Goal: Information Seeking & Learning: Learn about a topic

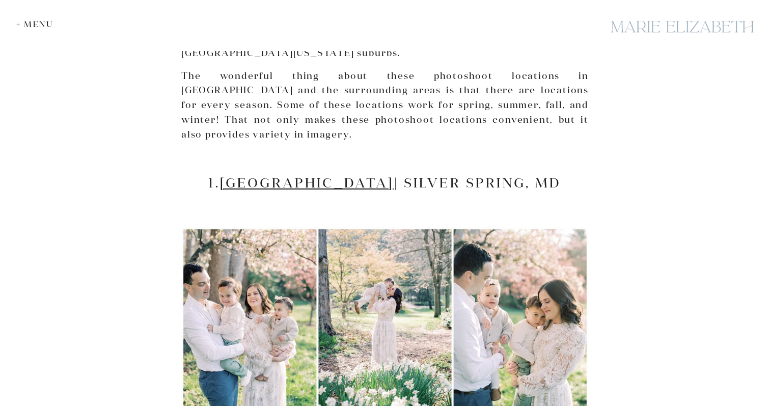
scroll to position [774, 0]
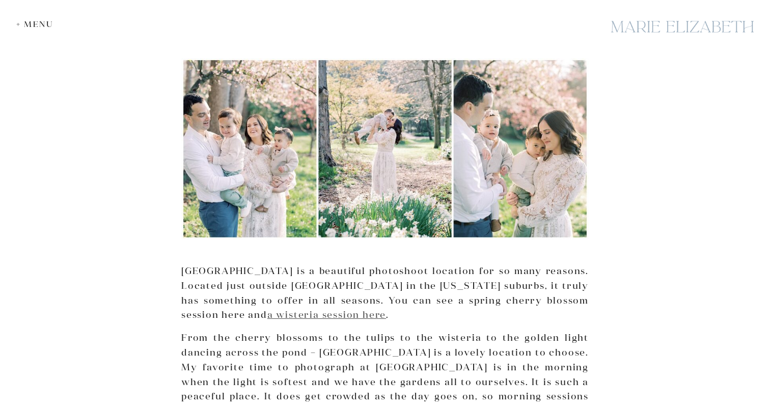
click at [267, 309] on link "a wisteria session here" at bounding box center [326, 315] width 119 height 12
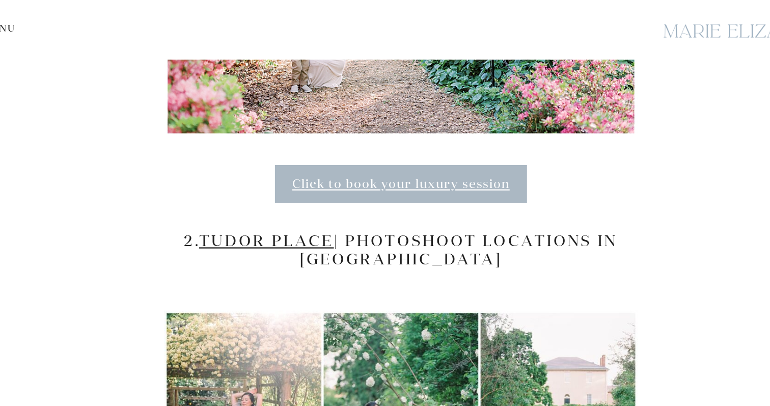
scroll to position [1497, 0]
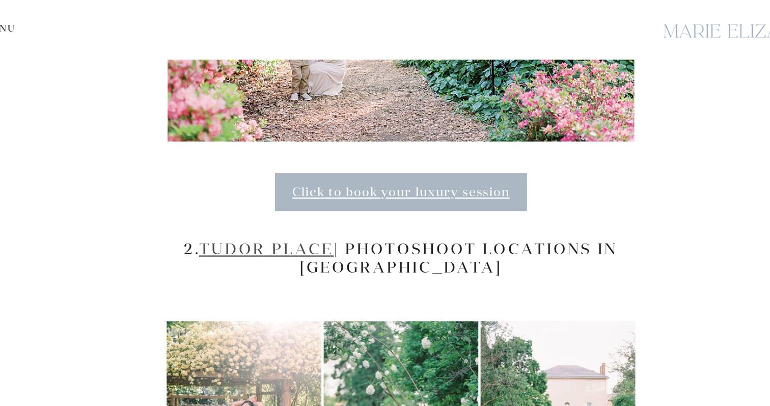
click at [249, 206] on link "Tudor Place" at bounding box center [269, 214] width 116 height 17
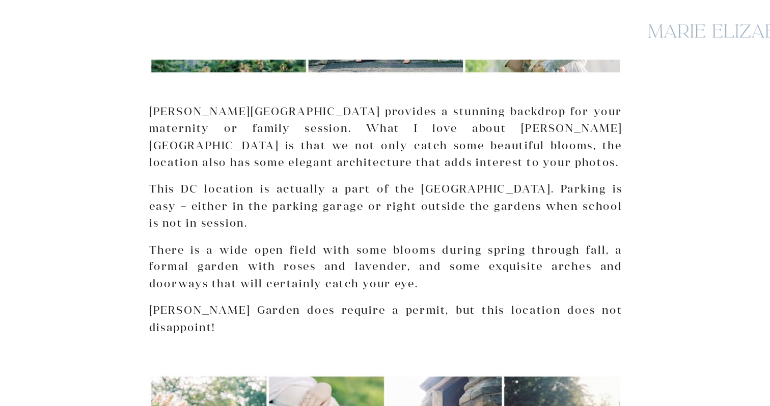
scroll to position [4047, 0]
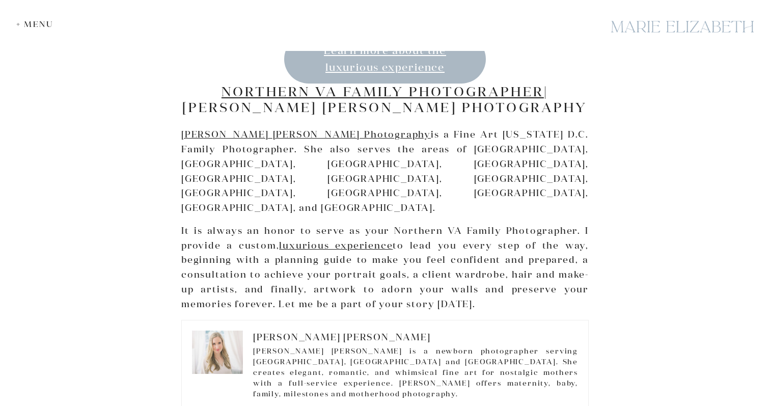
scroll to position [18620, 0]
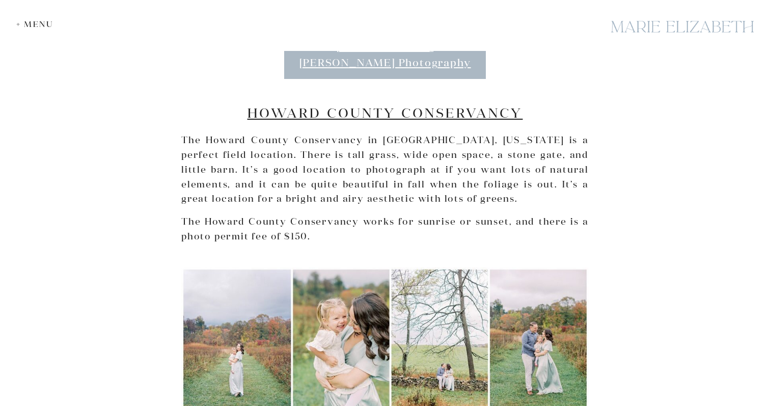
scroll to position [2147, 0]
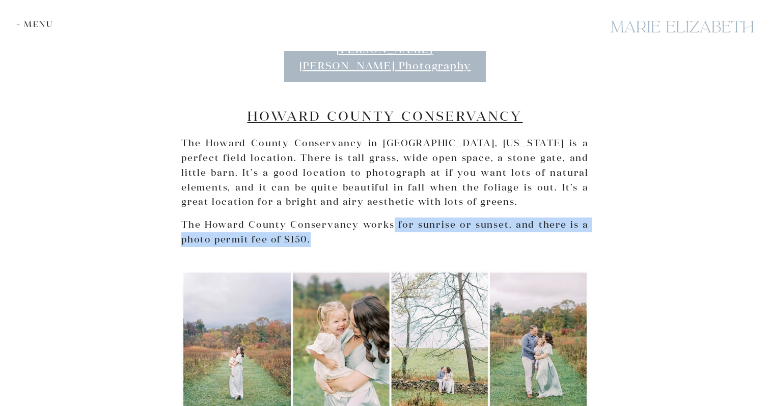
drag, startPoint x: 394, startPoint y: 180, endPoint x: 404, endPoint y: 192, distance: 15.2
click at [403, 217] on p "The Howard County Conservancy works for sunrise or sunset, and there is a photo…" at bounding box center [384, 232] width 407 height 30
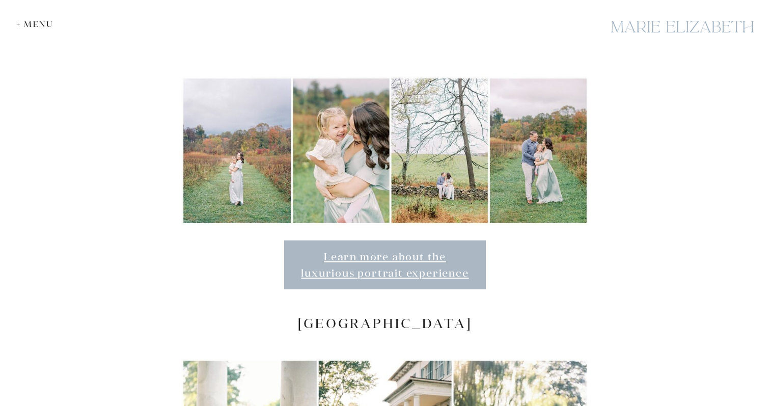
click at [525, 240] on div "Learn more about the luxurious portrait experience" at bounding box center [384, 264] width 407 height 49
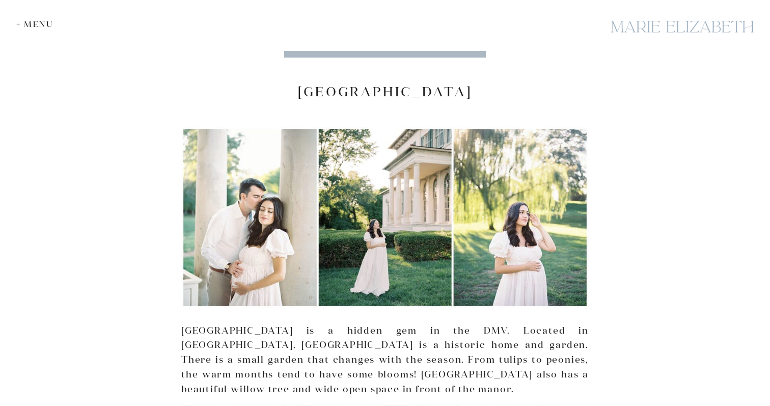
scroll to position [2572, 0]
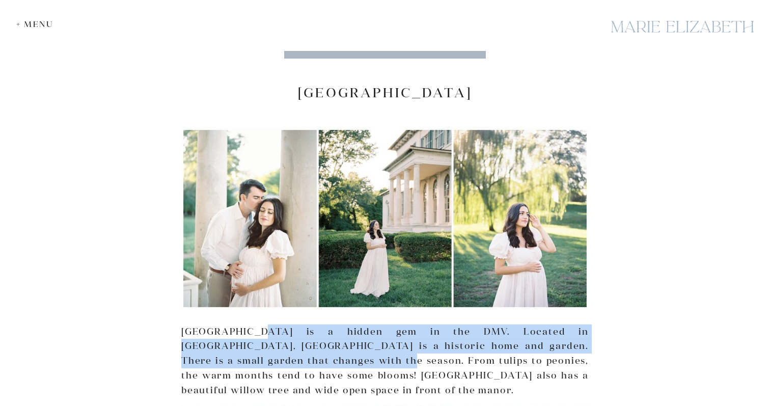
drag, startPoint x: 257, startPoint y: 285, endPoint x: 278, endPoint y: 310, distance: 32.2
click at [278, 324] on p "Riversdale Manor is a hidden gem in the DMV. Located in Riverdale Park, Riversd…" at bounding box center [384, 360] width 407 height 73
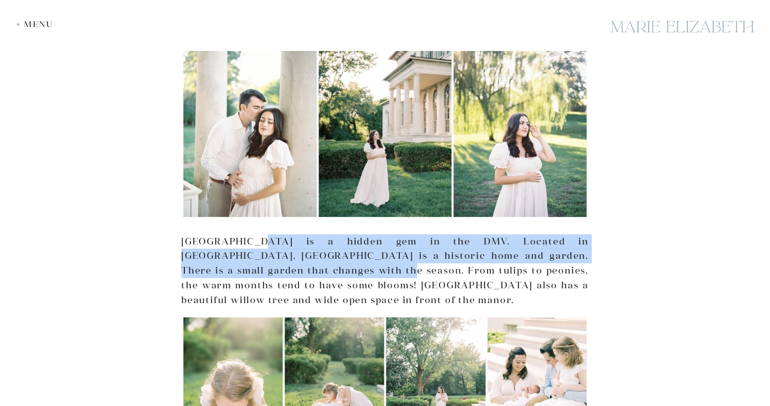
scroll to position [2666, 0]
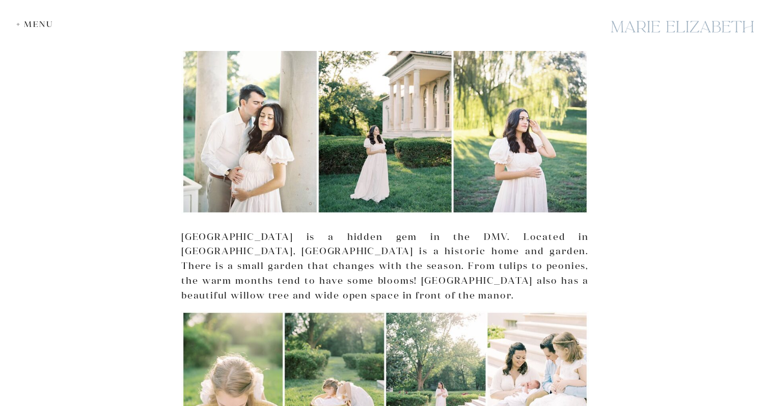
click at [287, 230] on p "[GEOGRAPHIC_DATA] is a hidden gem in the DMV. Located in [GEOGRAPHIC_DATA], [GE…" at bounding box center [384, 266] width 407 height 73
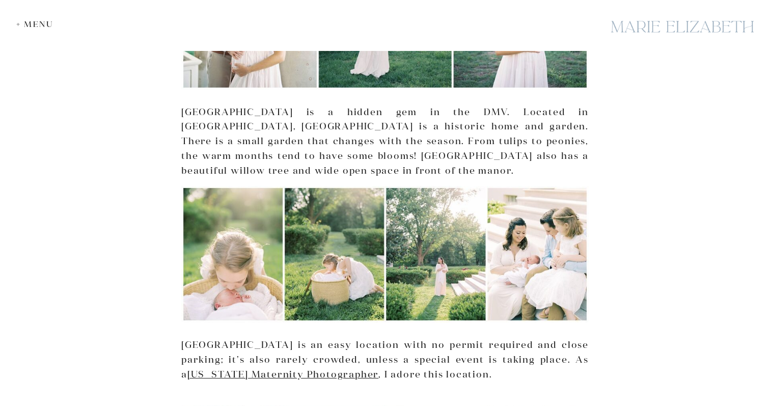
scroll to position [2795, 0]
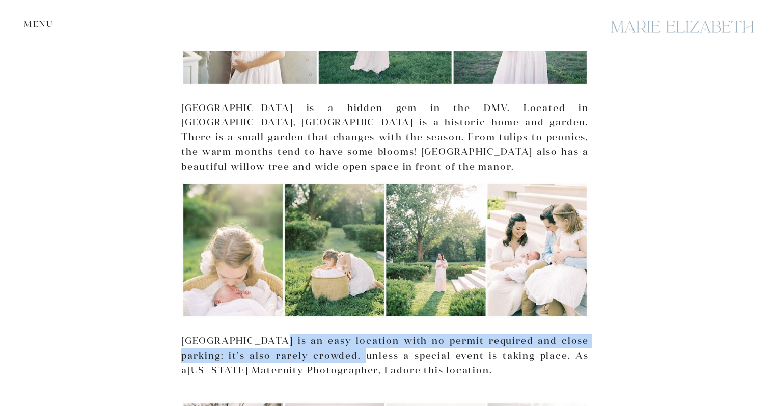
drag, startPoint x: 264, startPoint y: 289, endPoint x: 337, endPoint y: 309, distance: 75.1
click at [337, 334] on p "Riversdale is an easy location with no permit required and close parking; it’s …" at bounding box center [384, 356] width 407 height 44
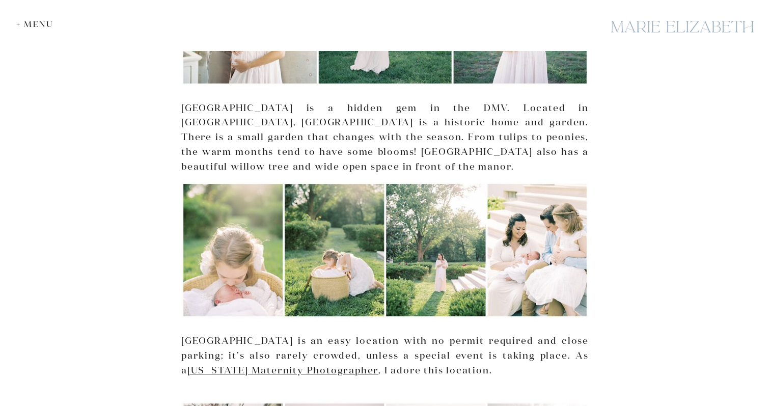
click at [366, 334] on p "Riversdale is an easy location with no permit required and close parking; it’s …" at bounding box center [384, 356] width 407 height 44
drag, startPoint x: 364, startPoint y: 300, endPoint x: 374, endPoint y: 307, distance: 12.6
click at [374, 334] on p "Riversdale is an easy location with no permit required and close parking; it’s …" at bounding box center [384, 356] width 407 height 44
click at [398, 334] on p "Riversdale is an easy location with no permit required and close parking; it’s …" at bounding box center [384, 356] width 407 height 44
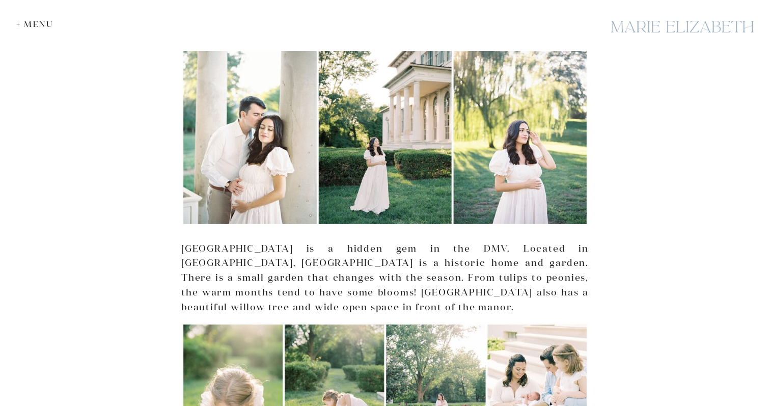
scroll to position [2653, 0]
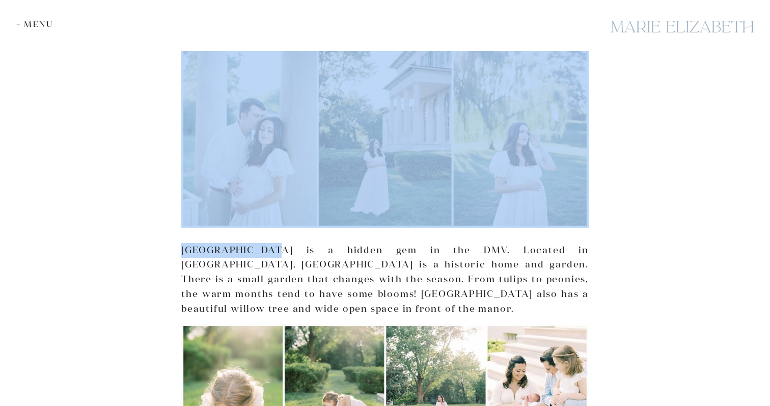
drag, startPoint x: 175, startPoint y: 197, endPoint x: 270, endPoint y: 196, distance: 95.8
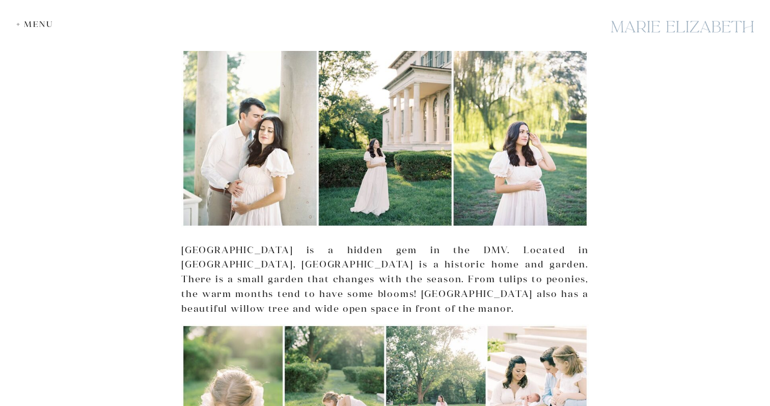
click at [285, 243] on p "[GEOGRAPHIC_DATA] is a hidden gem in the DMV. Located in [GEOGRAPHIC_DATA], [GE…" at bounding box center [384, 279] width 407 height 73
drag, startPoint x: 255, startPoint y: 199, endPoint x: 182, endPoint y: 203, distance: 73.0
click at [182, 243] on p "[GEOGRAPHIC_DATA] is a hidden gem in the DMV. Located in [GEOGRAPHIC_DATA], [GE…" at bounding box center [384, 279] width 407 height 73
copy p "[GEOGRAPHIC_DATA]"
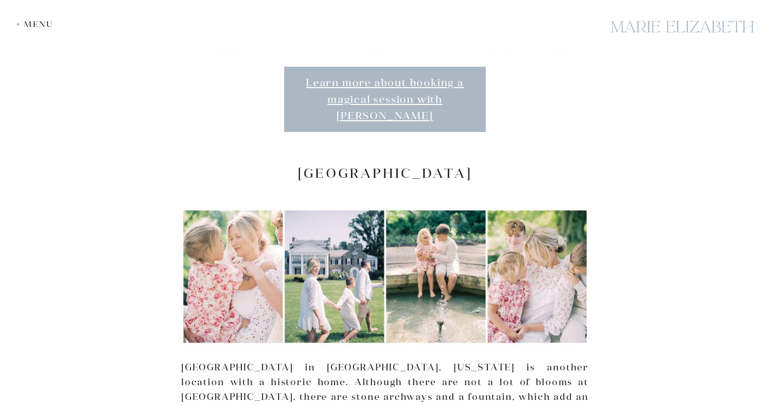
scroll to position [3327, 0]
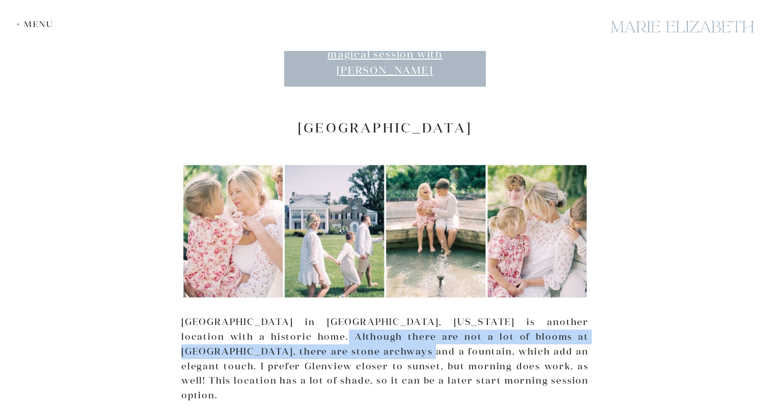
drag, startPoint x: 274, startPoint y: 267, endPoint x: 338, endPoint y: 273, distance: 64.4
click at [338, 315] on p "[GEOGRAPHIC_DATA] in [GEOGRAPHIC_DATA], [US_STATE] is another location with a h…" at bounding box center [384, 359] width 407 height 88
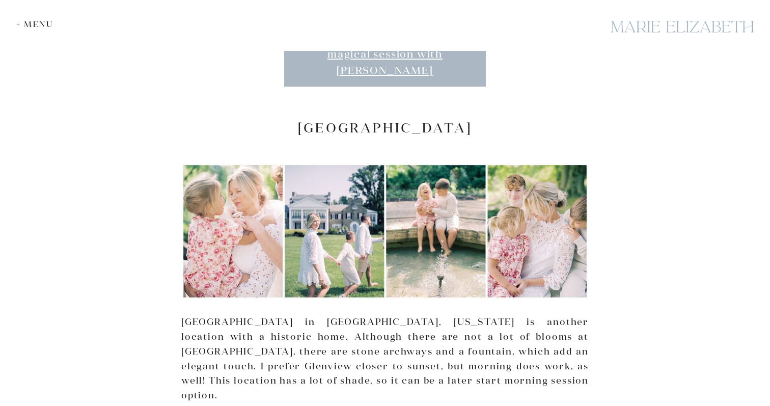
click at [372, 315] on p "[GEOGRAPHIC_DATA] in [GEOGRAPHIC_DATA], [US_STATE] is another location with a h…" at bounding box center [384, 359] width 407 height 88
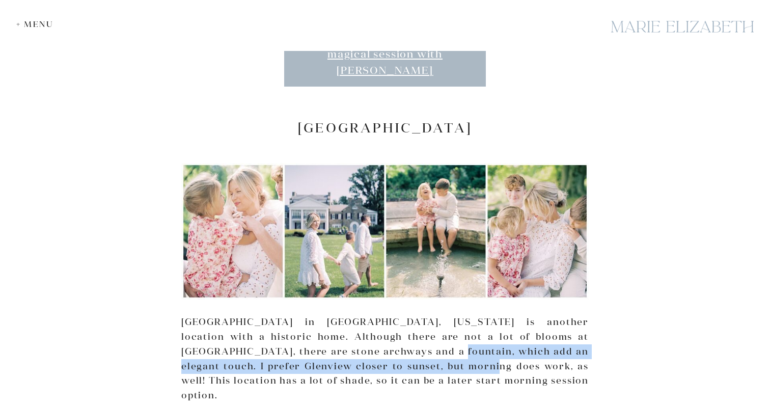
drag, startPoint x: 373, startPoint y: 283, endPoint x: 393, endPoint y: 299, distance: 26.4
click at [393, 315] on p "[GEOGRAPHIC_DATA] in [GEOGRAPHIC_DATA], [US_STATE] is another location with a h…" at bounding box center [384, 359] width 407 height 88
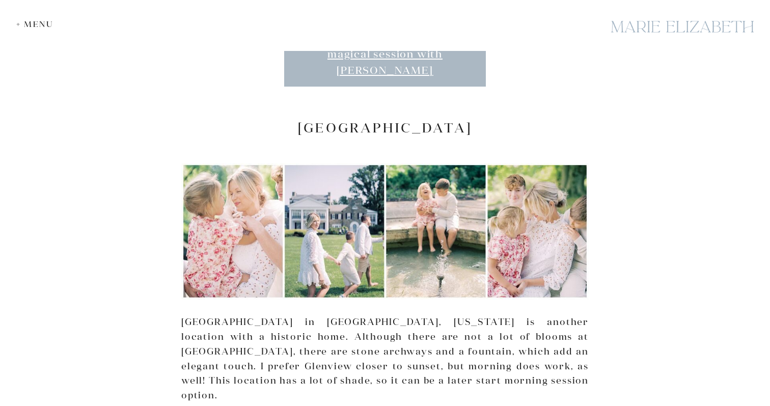
click at [428, 315] on p "[GEOGRAPHIC_DATA] in [GEOGRAPHIC_DATA], [US_STATE] is another location with a h…" at bounding box center [384, 359] width 407 height 88
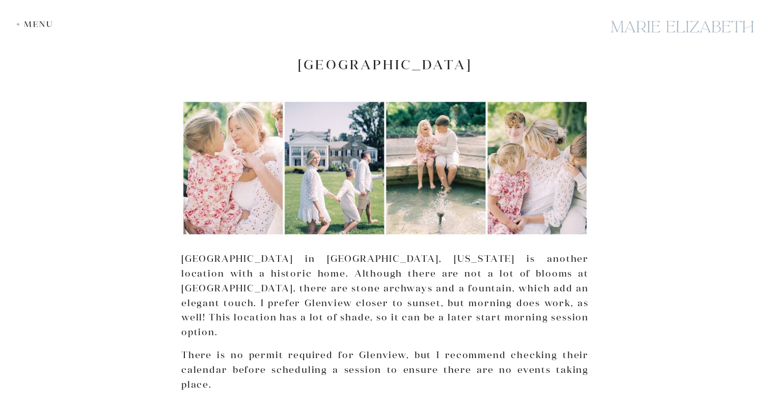
scroll to position [3384, 0]
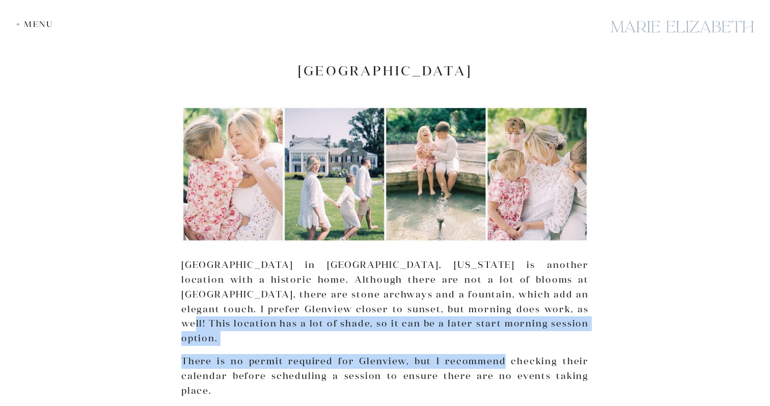
drag, startPoint x: 486, startPoint y: 243, endPoint x: 504, endPoint y: 269, distance: 32.2
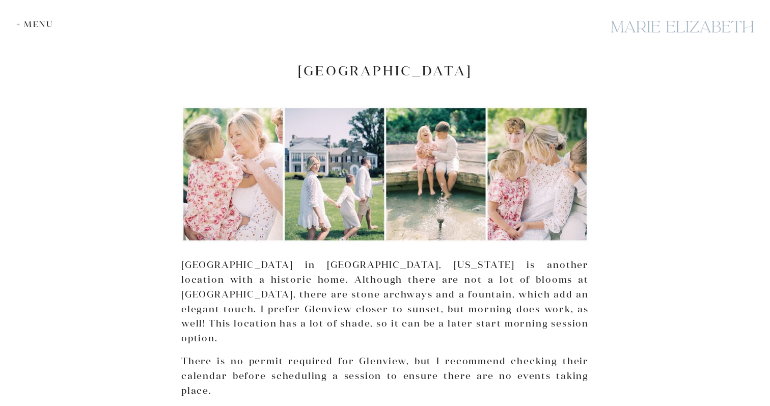
click at [543, 354] on p "There is no permit required for Glenview, but I recommend checking their calend…" at bounding box center [384, 376] width 407 height 44
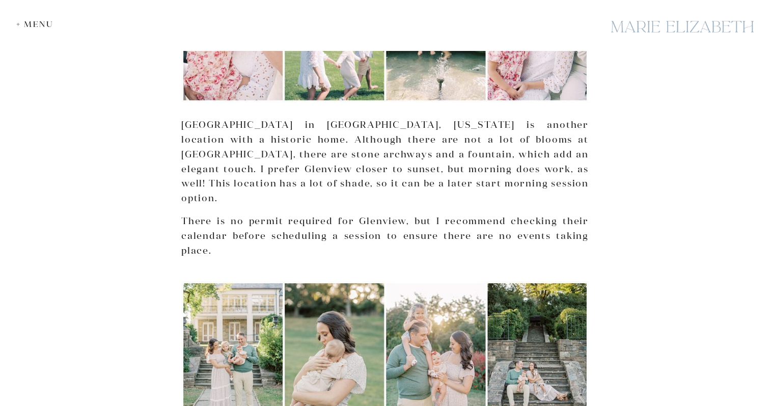
scroll to position [3375, 0]
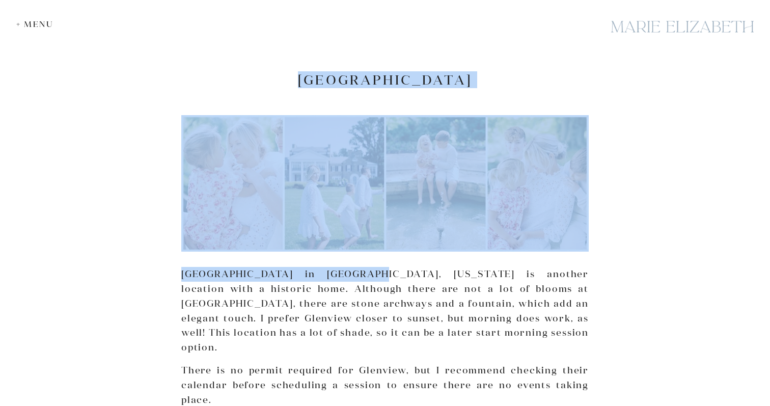
drag, startPoint x: 175, startPoint y: 203, endPoint x: 347, endPoint y: 199, distance: 171.7
click at [347, 267] on p "[GEOGRAPHIC_DATA] in [GEOGRAPHIC_DATA], [US_STATE] is another location with a h…" at bounding box center [384, 311] width 407 height 88
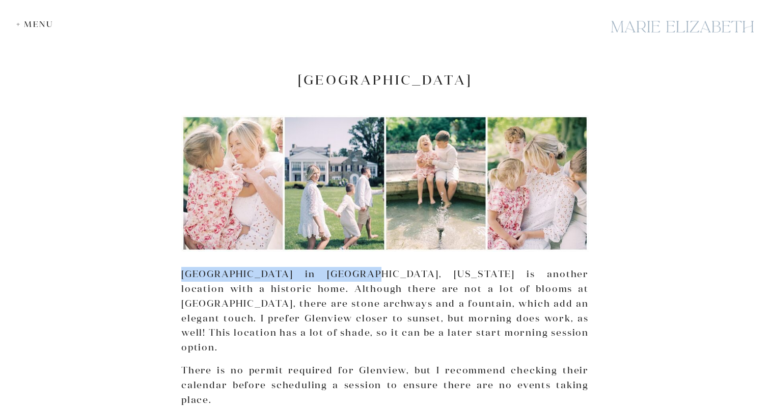
drag, startPoint x: 343, startPoint y: 204, endPoint x: 184, endPoint y: 206, distance: 158.9
click at [184, 267] on p "[GEOGRAPHIC_DATA] in [GEOGRAPHIC_DATA], [US_STATE] is another location with a h…" at bounding box center [384, 311] width 407 height 88
copy p "Glenview Mansion in Rockville"
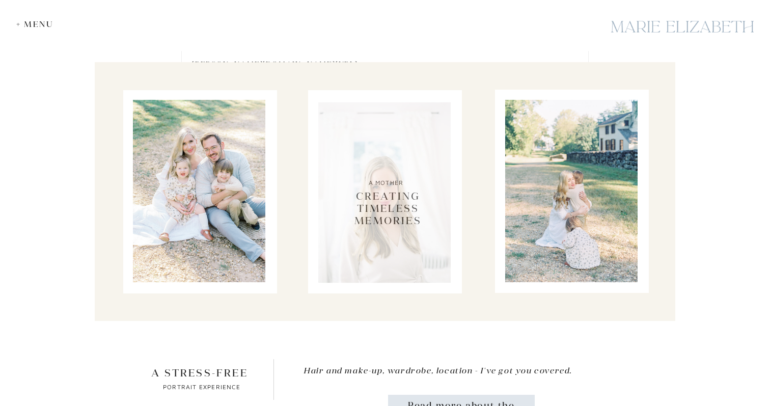
scroll to position [4420, 0]
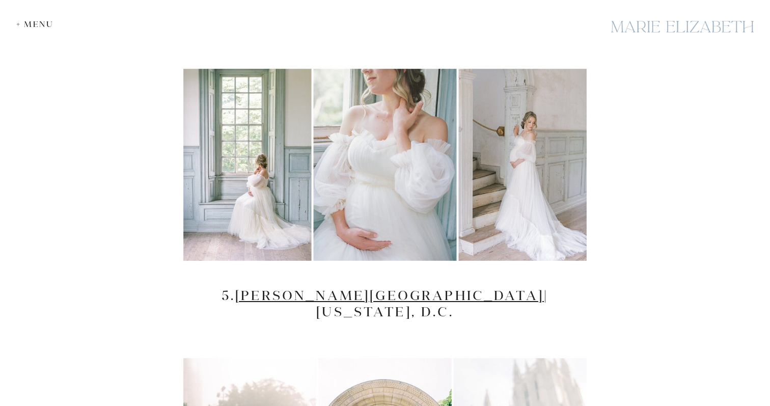
scroll to position [3525, 0]
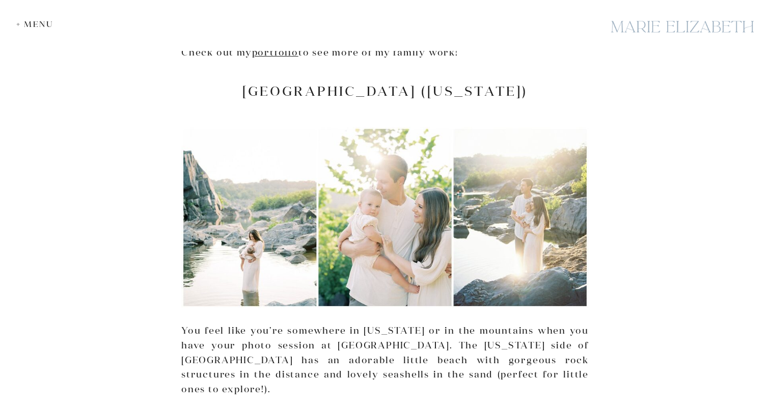
scroll to position [1535, 0]
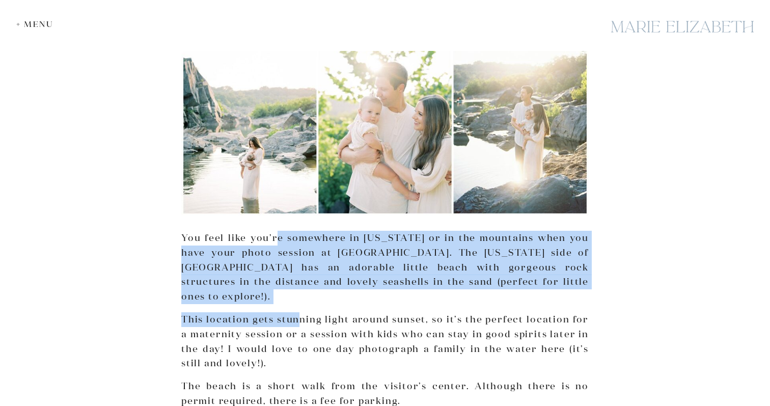
drag, startPoint x: 274, startPoint y: 226, endPoint x: 312, endPoint y: 311, distance: 93.0
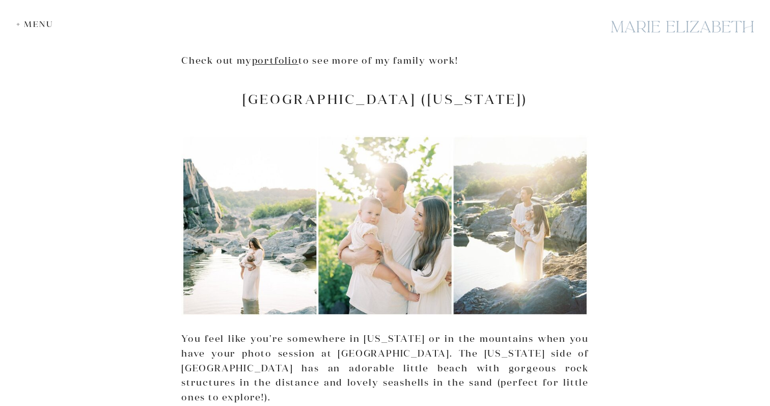
scroll to position [1445, 0]
